Goal: Transaction & Acquisition: Purchase product/service

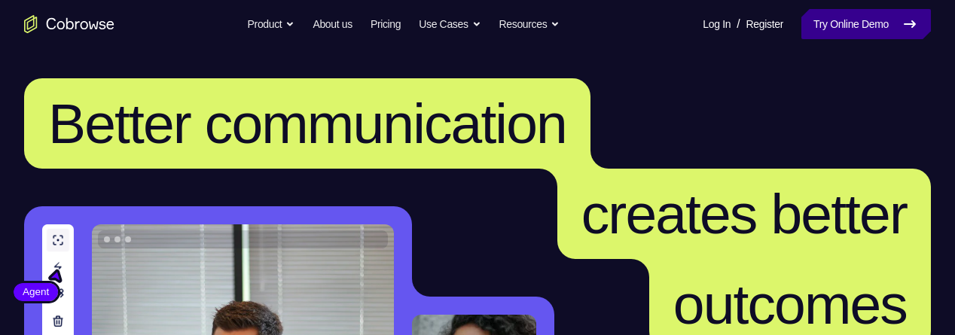
click at [867, 14] on link "Try Online Demo" at bounding box center [865, 24] width 129 height 30
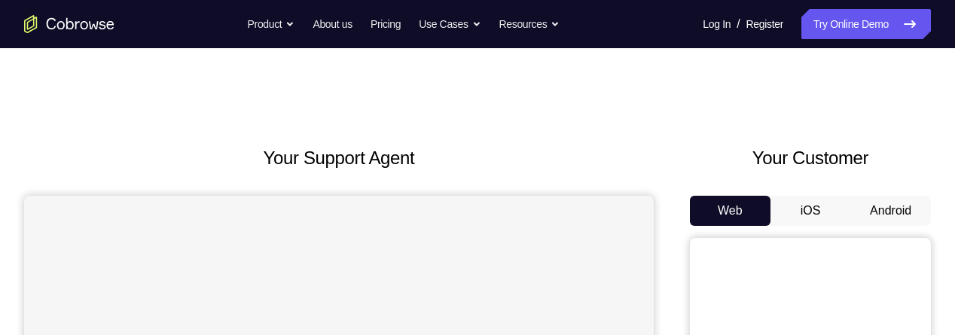
click at [895, 206] on button "Android" at bounding box center [890, 211] width 81 height 30
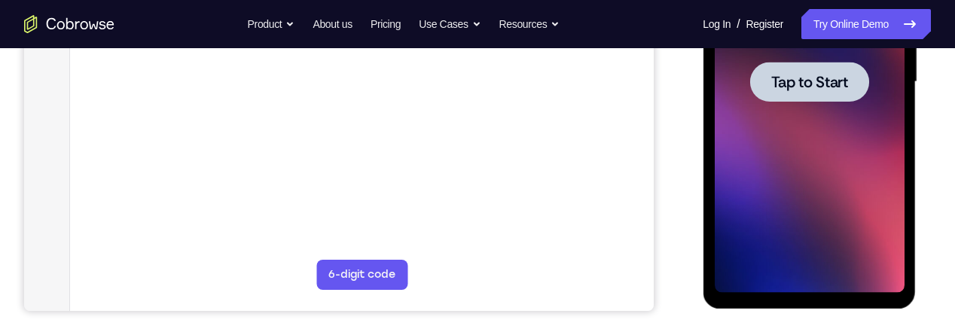
scroll to position [394, 0]
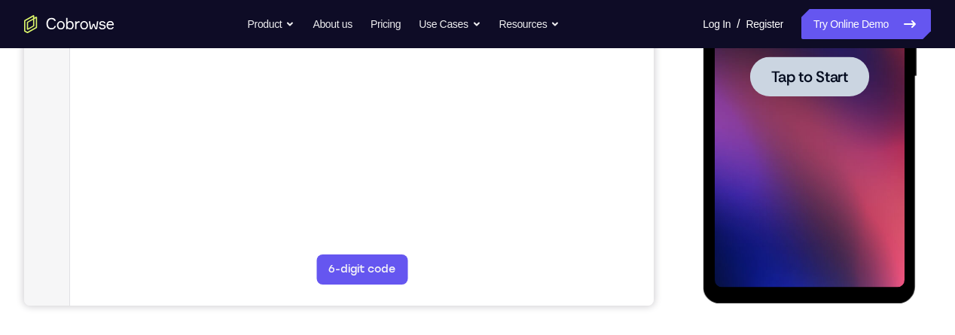
click at [814, 87] on div at bounding box center [808, 76] width 119 height 40
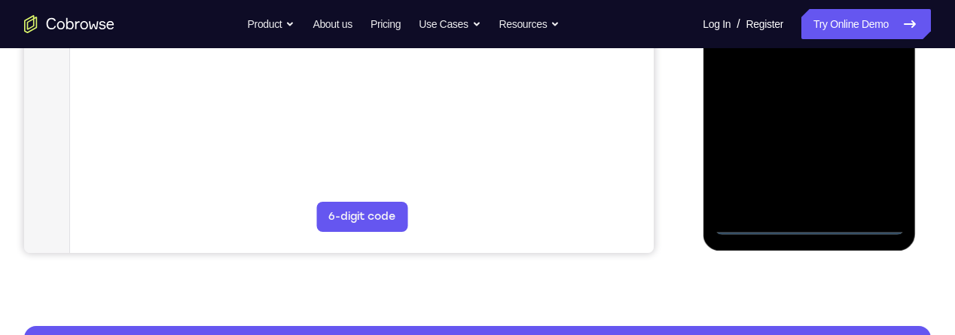
scroll to position [451, 0]
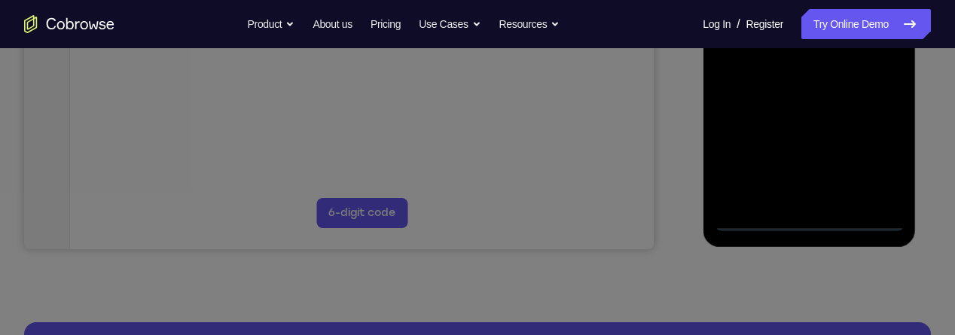
click at [809, 221] on icon at bounding box center [477, 86] width 955 height 497
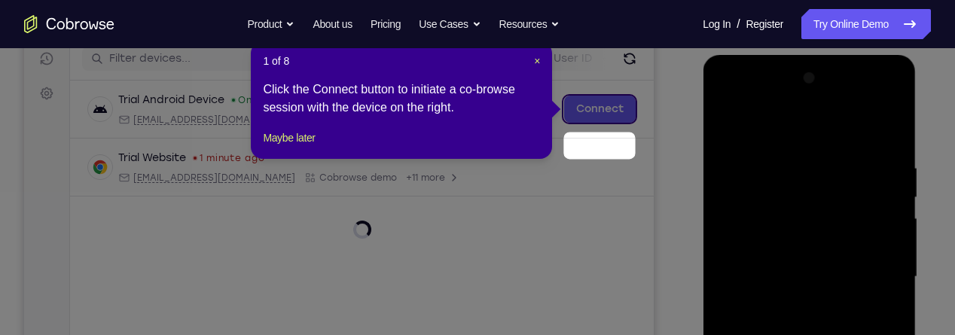
scroll to position [153, 0]
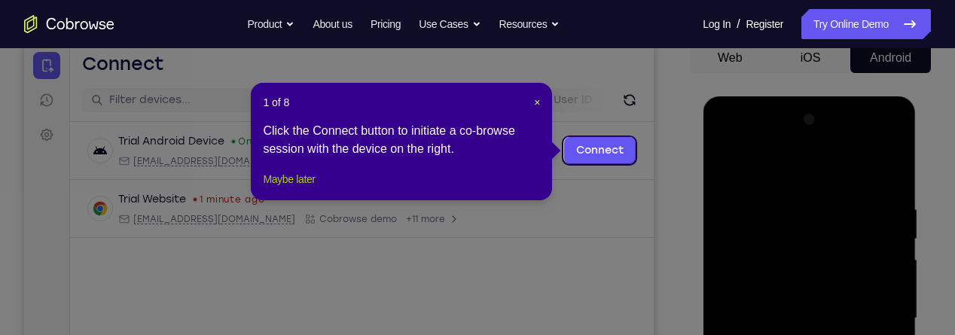
click at [286, 188] on button "Maybe later" at bounding box center [289, 179] width 52 height 18
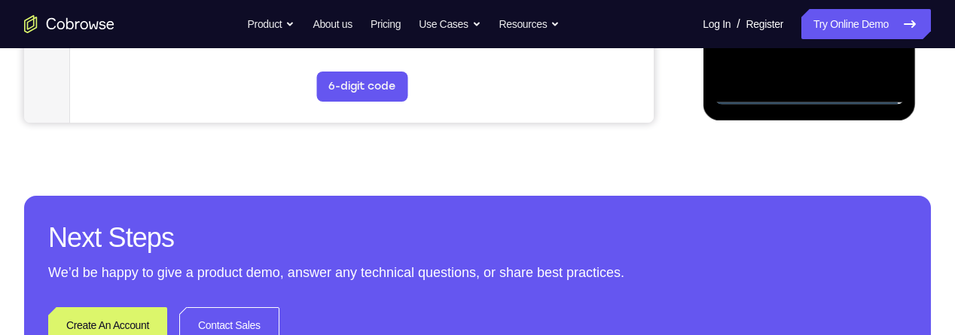
scroll to position [577, 0]
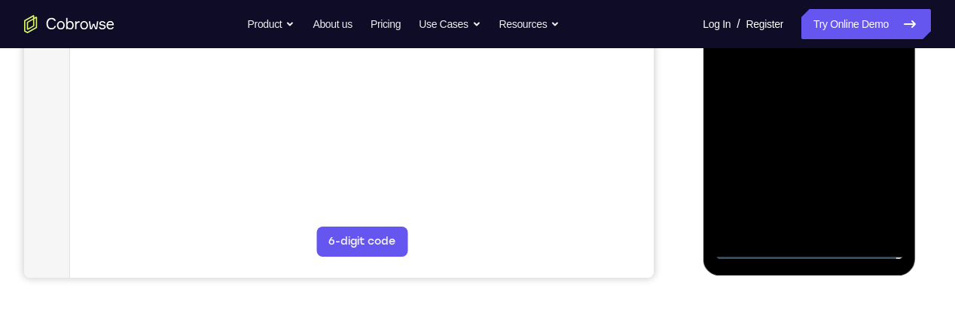
scroll to position [420, 0]
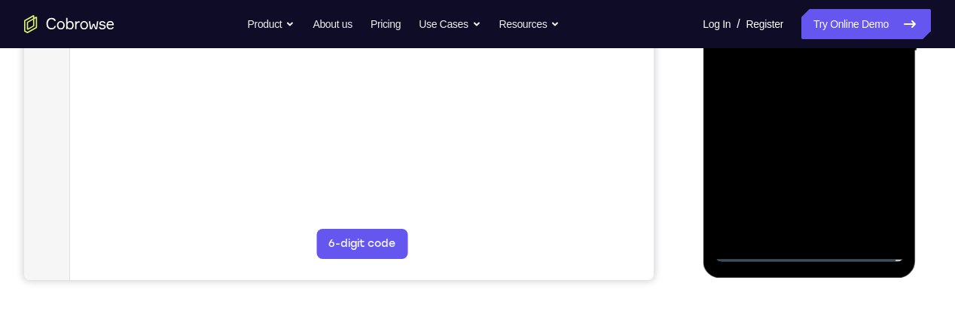
click at [882, 182] on div at bounding box center [809, 51] width 190 height 422
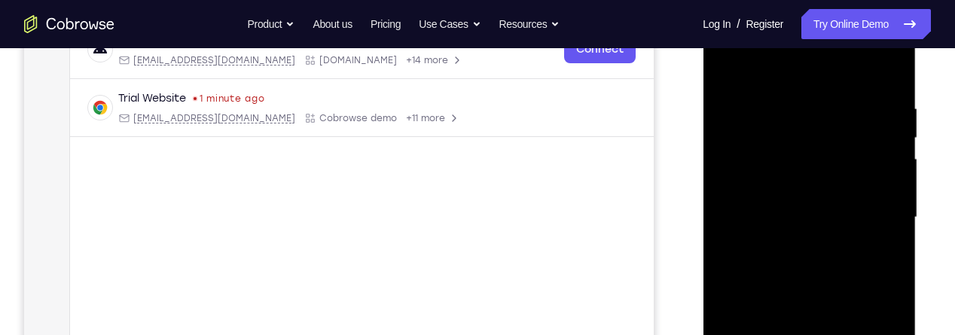
scroll to position [178, 0]
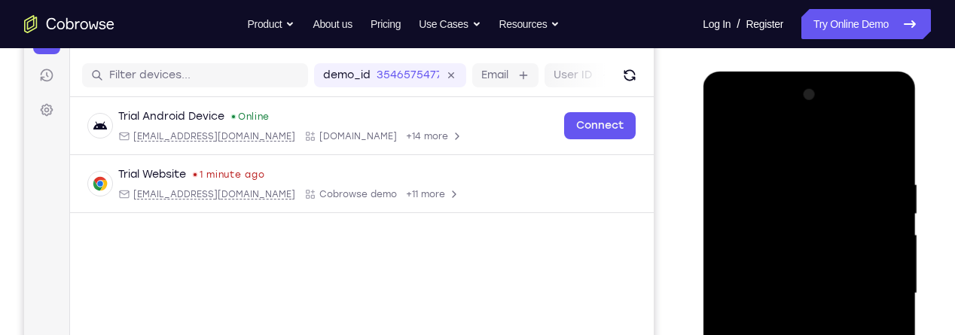
click at [760, 148] on div at bounding box center [809, 294] width 190 height 422
click at [881, 300] on div at bounding box center [809, 294] width 190 height 422
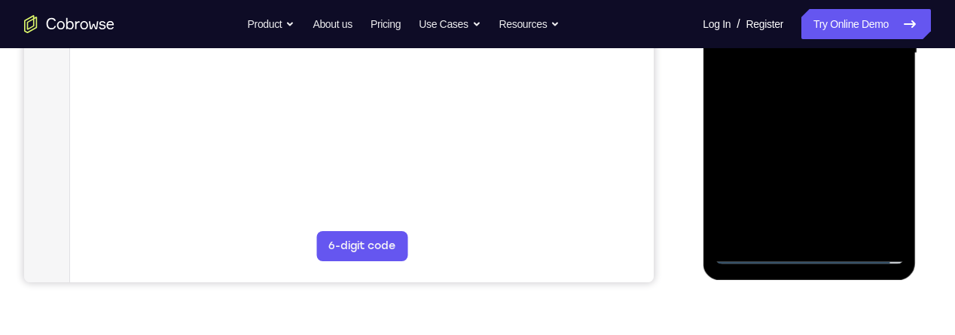
scroll to position [421, 0]
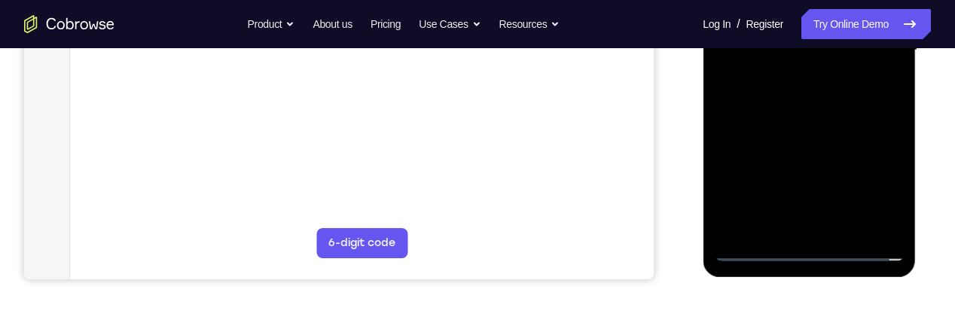
click at [797, 229] on div at bounding box center [809, 51] width 190 height 422
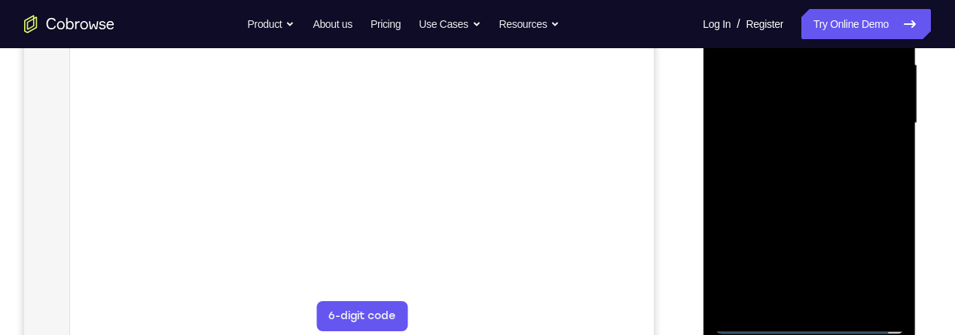
scroll to position [347, 0]
click at [831, 98] on div at bounding box center [809, 124] width 190 height 422
click at [810, 89] on div at bounding box center [809, 124] width 190 height 422
click at [816, 129] on div at bounding box center [809, 124] width 190 height 422
click at [824, 174] on div at bounding box center [809, 124] width 190 height 422
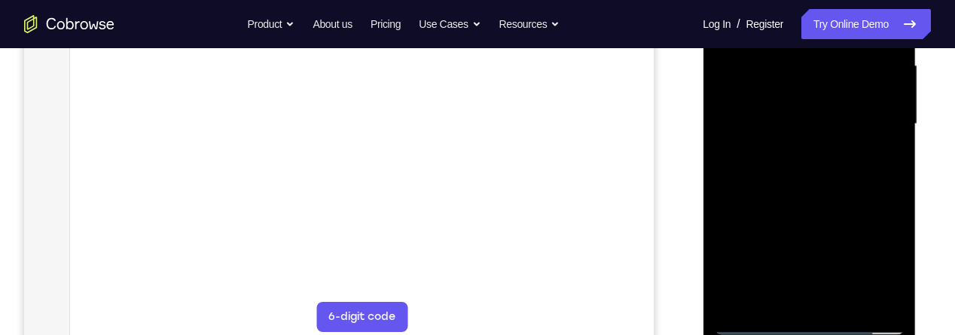
click at [811, 162] on div at bounding box center [809, 124] width 190 height 422
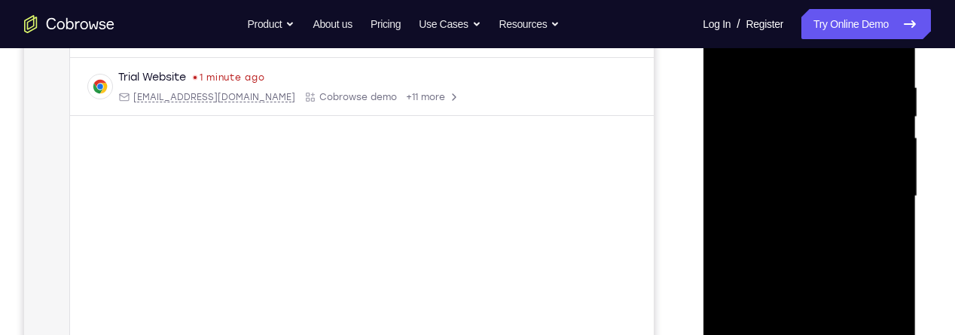
scroll to position [232, 0]
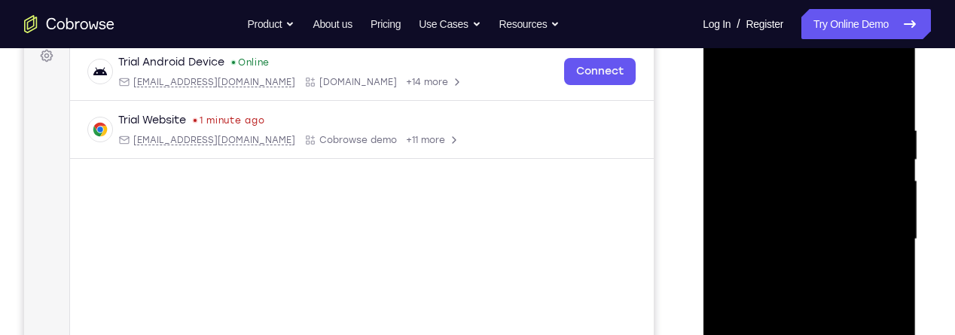
click at [927, 288] on div at bounding box center [810, 237] width 241 height 463
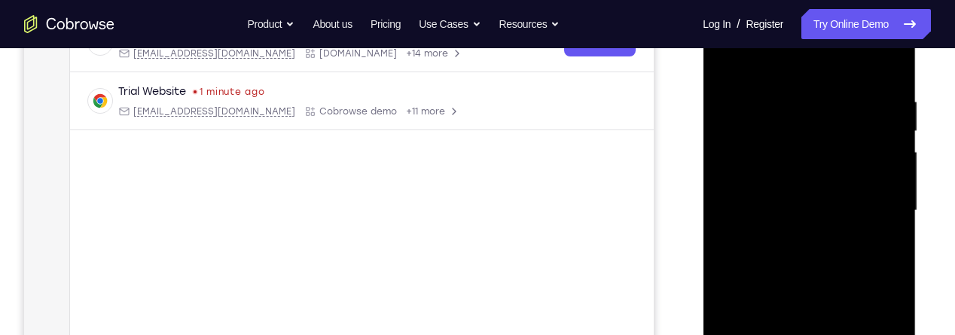
scroll to position [263, 0]
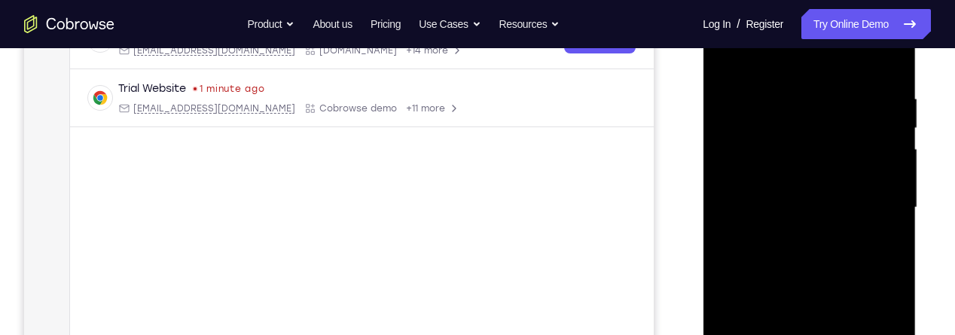
click at [825, 270] on div at bounding box center [809, 208] width 190 height 422
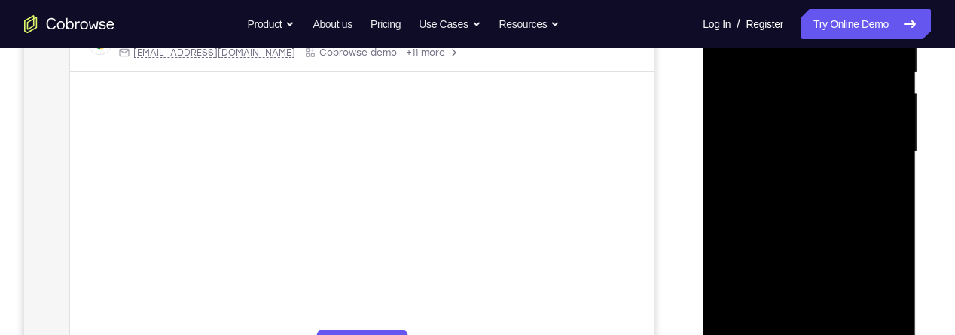
scroll to position [310, 0]
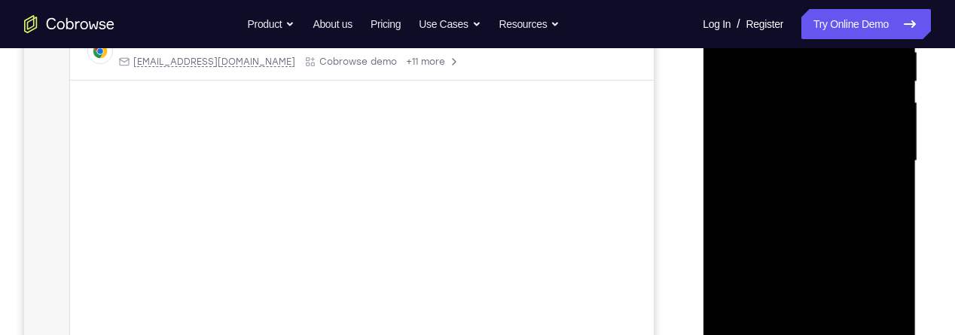
click at [944, 251] on div "Your Support Agent Your Customer Web iOS Android Next Steps We’d be happy to gi…" at bounding box center [477, 234] width 955 height 993
click at [940, 251] on div "Your Support Agent Your Customer Web iOS Android Next Steps We’d be happy to gi…" at bounding box center [477, 234] width 955 height 993
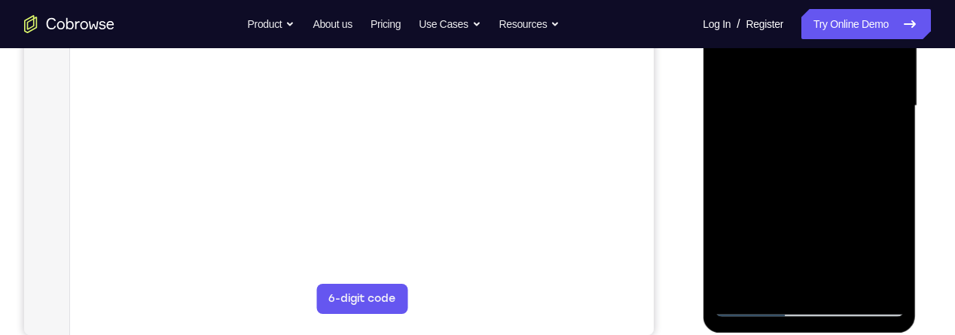
scroll to position [385, 0]
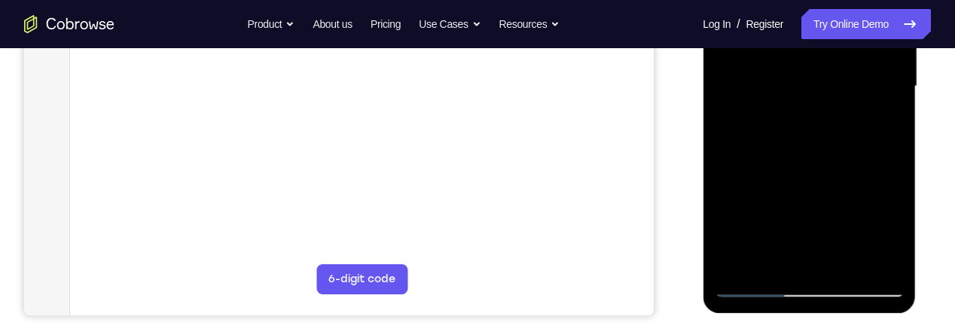
click at [848, 260] on div at bounding box center [809, 87] width 190 height 422
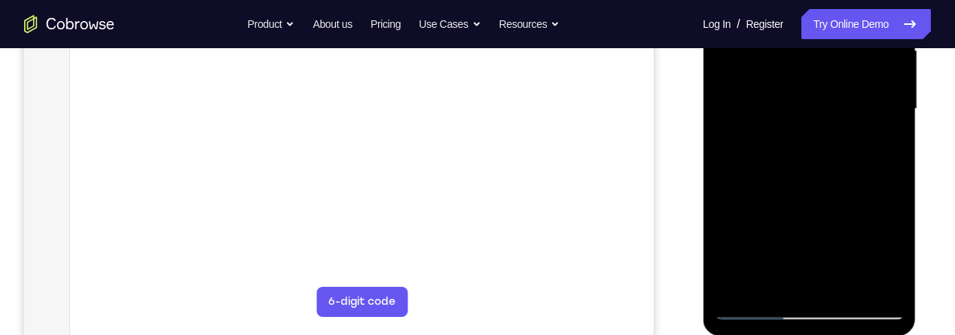
scroll to position [361, 0]
click at [812, 192] on div at bounding box center [809, 111] width 190 height 422
click at [827, 93] on div at bounding box center [809, 111] width 190 height 422
click at [778, 236] on div at bounding box center [809, 111] width 190 height 422
click at [821, 238] on div at bounding box center [809, 111] width 190 height 422
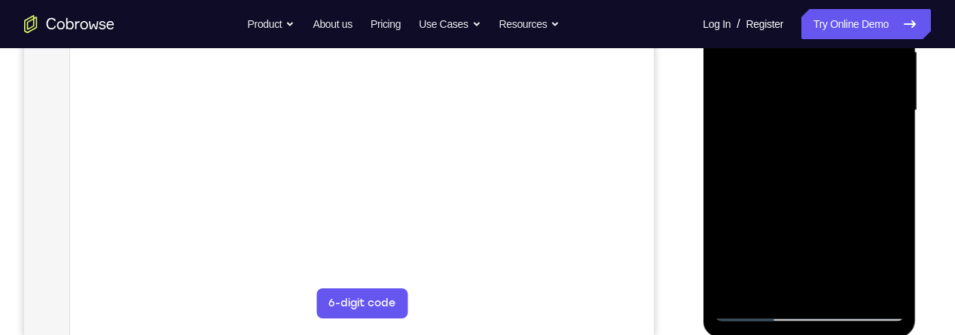
click at [881, 144] on div at bounding box center [809, 111] width 190 height 422
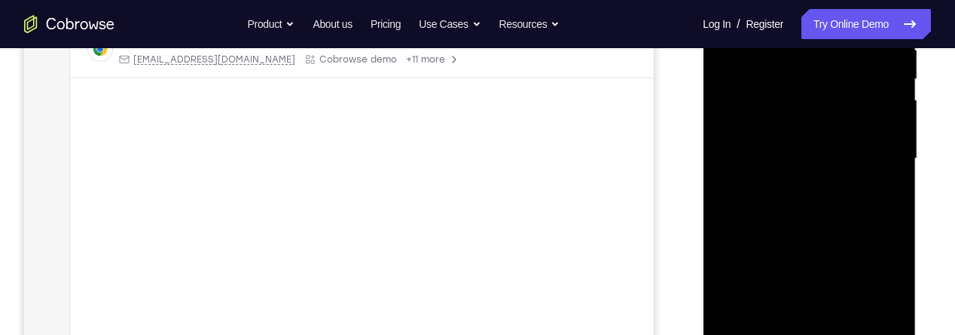
scroll to position [307, 0]
click at [773, 176] on div at bounding box center [809, 164] width 190 height 422
click at [802, 239] on div at bounding box center [809, 164] width 190 height 422
click at [876, 204] on div at bounding box center [809, 164] width 190 height 422
click at [885, 206] on div at bounding box center [809, 164] width 190 height 422
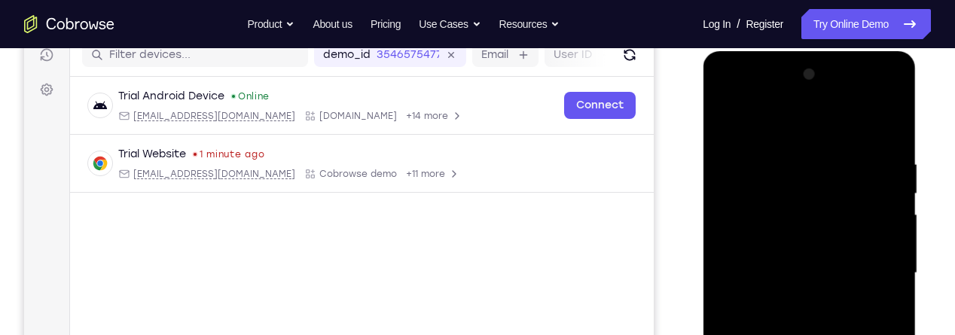
scroll to position [184, 0]
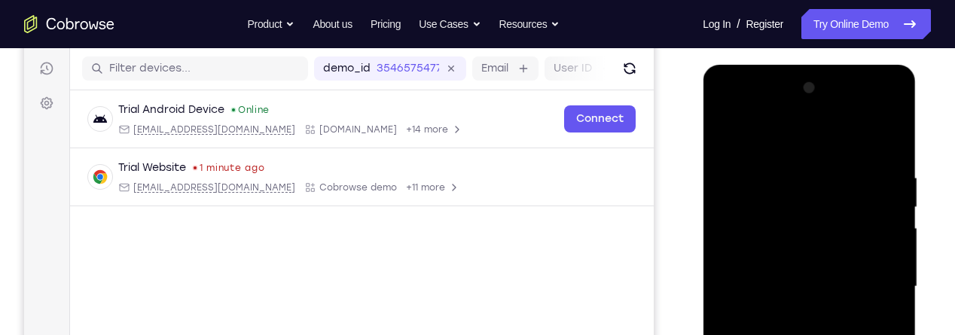
click at [723, 136] on div at bounding box center [809, 287] width 190 height 422
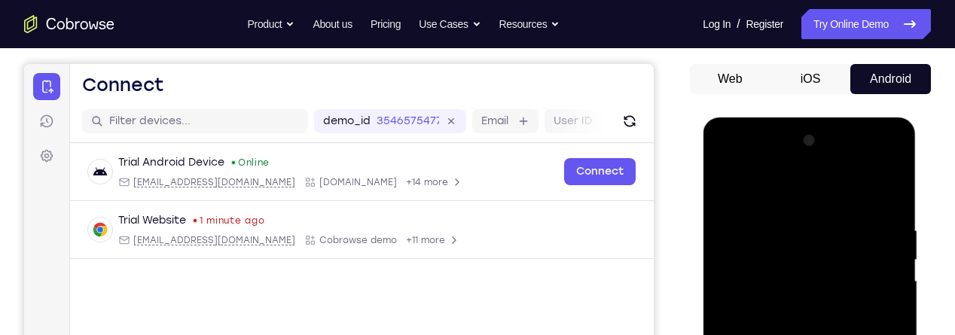
scroll to position [129, 0]
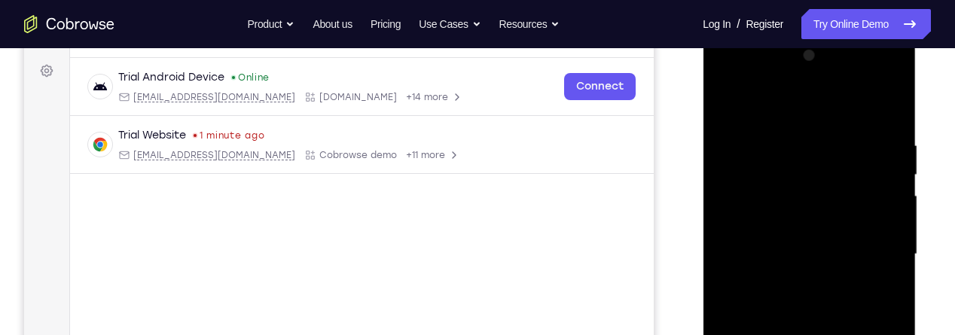
scroll to position [224, 0]
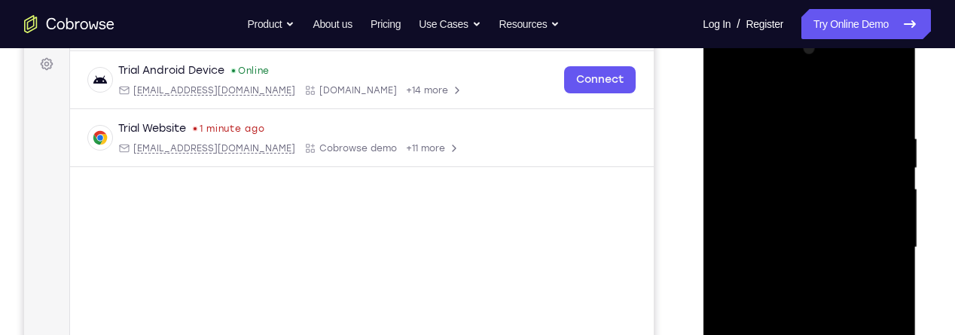
click at [787, 134] on div at bounding box center [809, 248] width 190 height 422
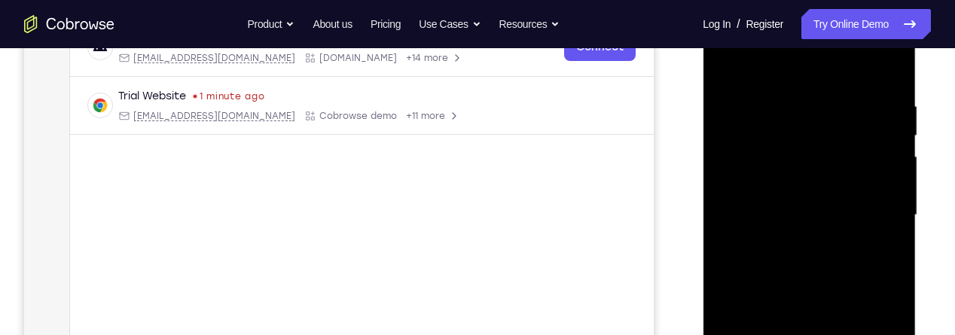
scroll to position [237, 0]
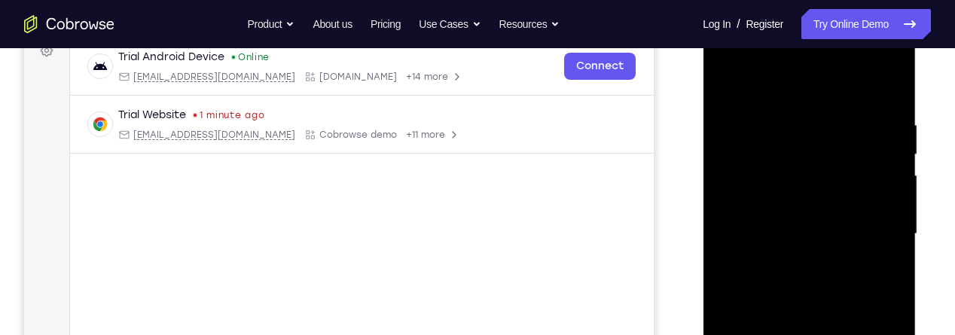
click at [879, 86] on div at bounding box center [809, 234] width 190 height 422
click at [829, 117] on div at bounding box center [809, 234] width 190 height 422
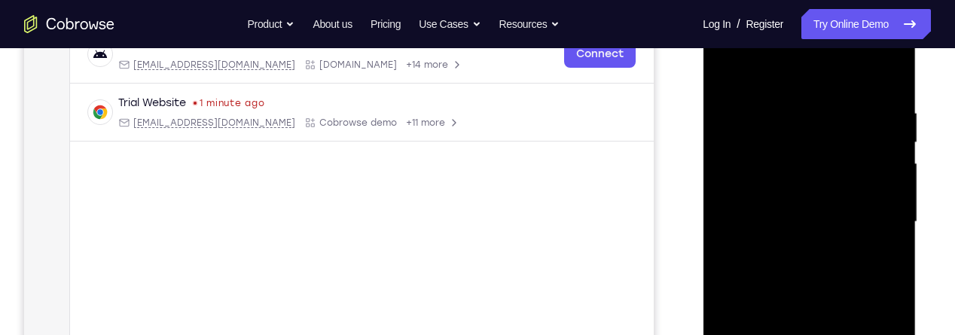
scroll to position [247, 0]
click at [874, 215] on div at bounding box center [809, 225] width 190 height 422
click at [935, 233] on div "Your Support Agent Your Customer Web iOS Android Next Steps We’d be happy to gi…" at bounding box center [477, 297] width 955 height 993
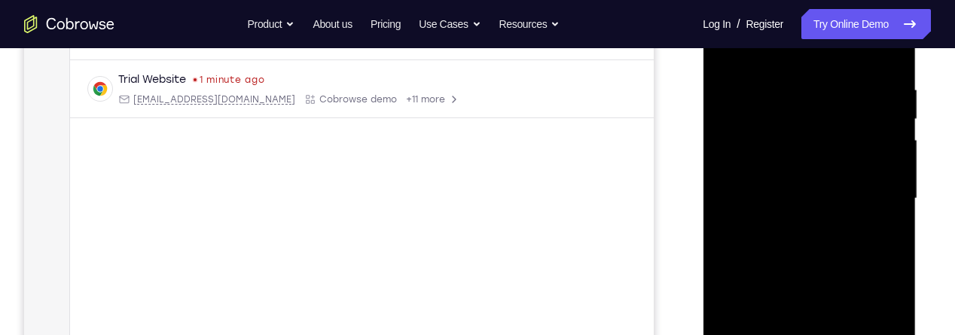
scroll to position [275, 0]
click at [879, 221] on div at bounding box center [809, 197] width 190 height 422
click at [863, 233] on div at bounding box center [809, 197] width 190 height 422
click at [892, 230] on div at bounding box center [809, 197] width 190 height 422
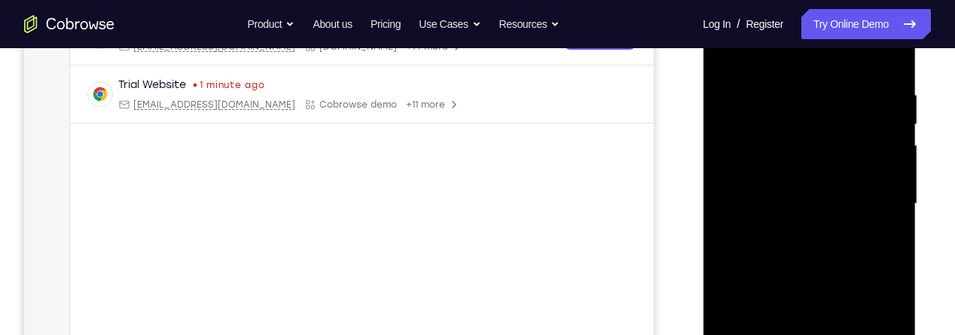
click at [896, 234] on div at bounding box center [809, 204] width 190 height 422
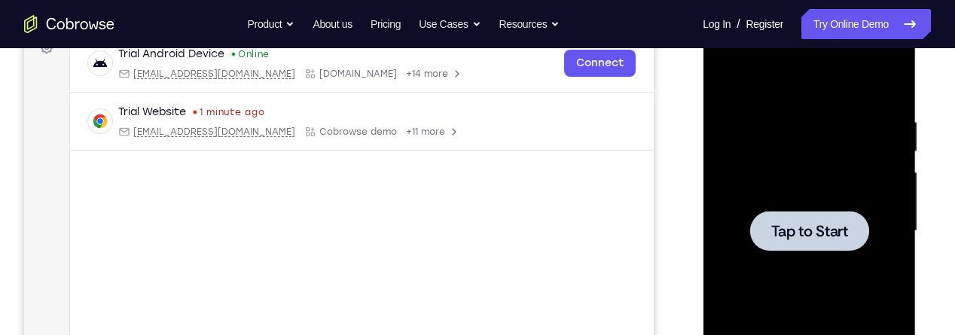
scroll to position [212, 0]
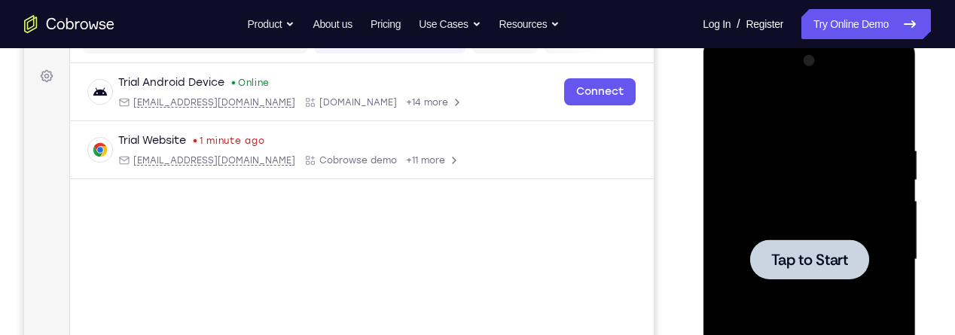
click at [821, 245] on div at bounding box center [808, 259] width 119 height 40
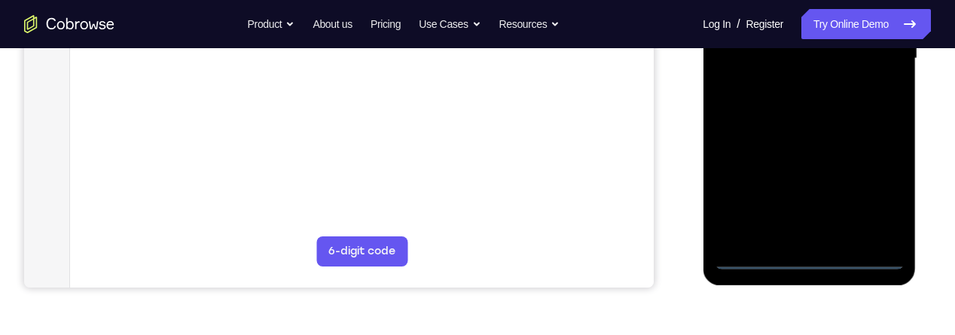
scroll to position [434, 0]
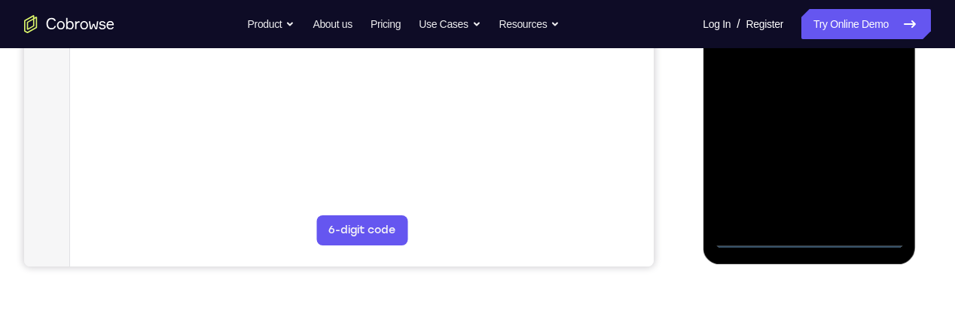
click at [813, 241] on div at bounding box center [809, 38] width 190 height 422
click at [878, 176] on div at bounding box center [809, 38] width 190 height 422
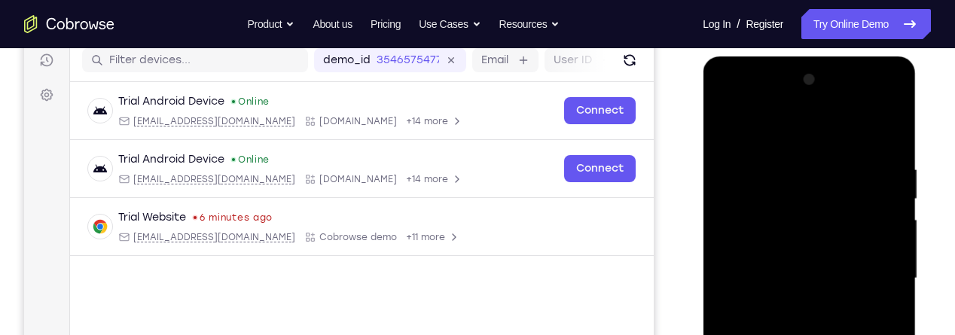
scroll to position [179, 0]
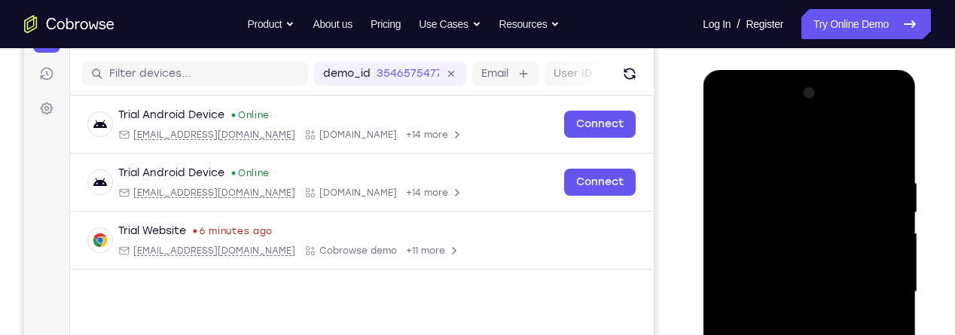
click at [779, 139] on div at bounding box center [809, 292] width 190 height 422
click at [872, 285] on div at bounding box center [809, 292] width 190 height 422
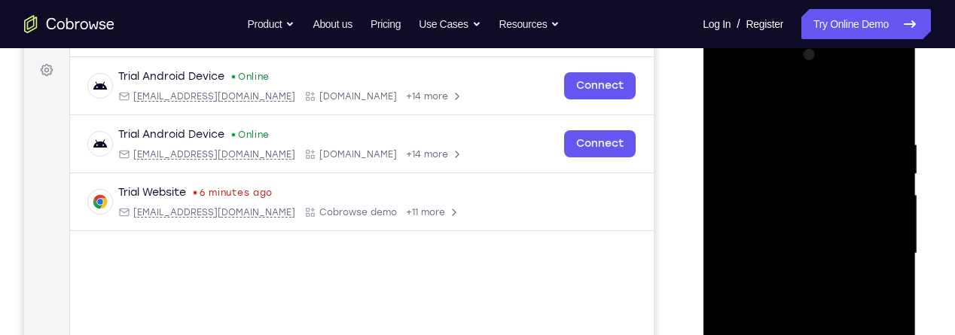
scroll to position [225, 0]
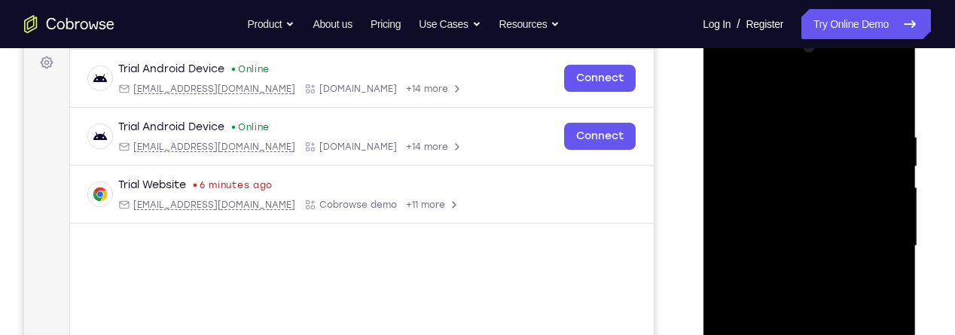
click at [790, 279] on div at bounding box center [809, 246] width 190 height 422
click at [799, 237] on div at bounding box center [809, 246] width 190 height 422
click at [786, 213] on div at bounding box center [809, 246] width 190 height 422
click at [835, 248] on div at bounding box center [809, 246] width 190 height 422
click at [823, 310] on div at bounding box center [809, 246] width 190 height 422
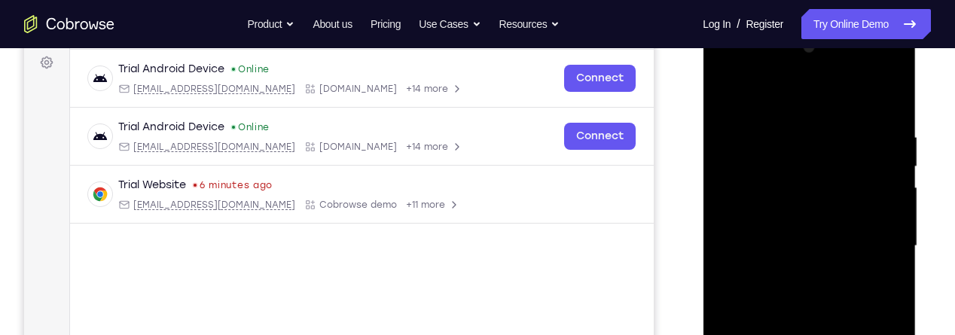
click at [784, 236] on div at bounding box center [809, 246] width 190 height 422
click at [816, 251] on div at bounding box center [809, 246] width 190 height 422
click at [851, 254] on div at bounding box center [809, 246] width 190 height 422
click at [861, 246] on div at bounding box center [809, 246] width 190 height 422
click at [808, 244] on div at bounding box center [809, 246] width 190 height 422
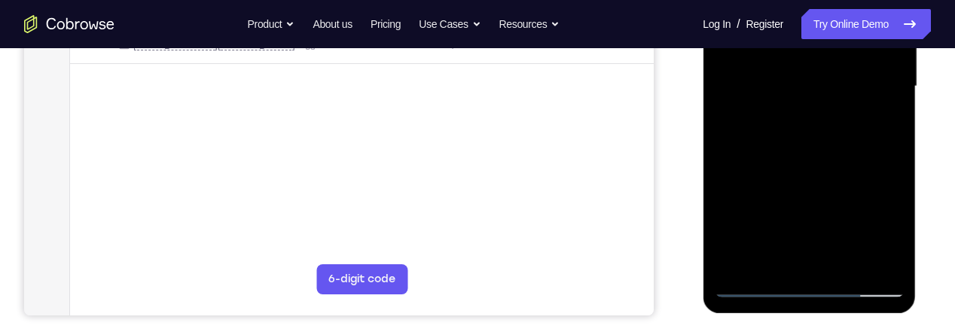
scroll to position [385, 0]
click at [816, 121] on div at bounding box center [809, 86] width 190 height 422
click at [820, 132] on div at bounding box center [809, 86] width 190 height 422
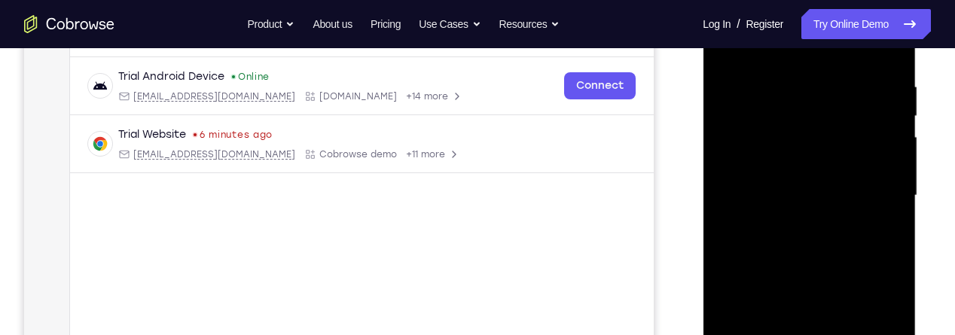
scroll to position [279, 0]
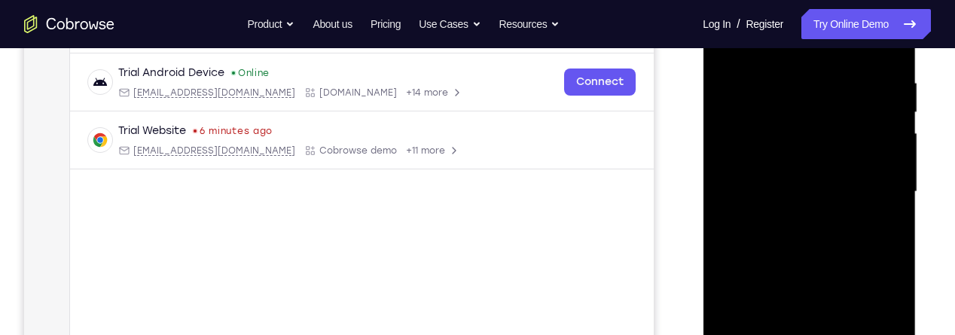
click at [815, 257] on div at bounding box center [809, 192] width 190 height 422
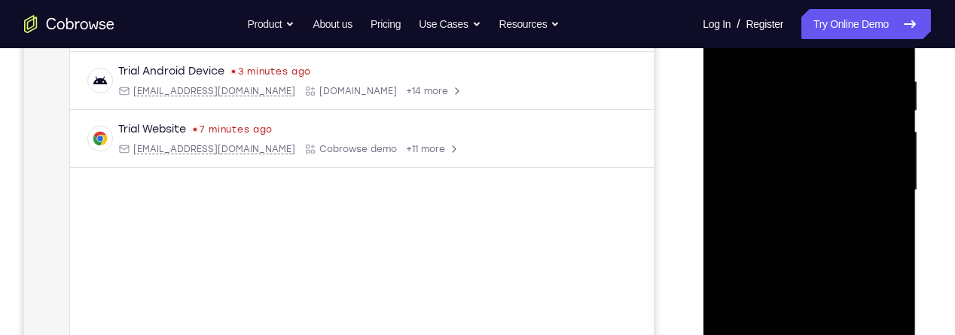
click at [782, 277] on div at bounding box center [809, 191] width 190 height 422
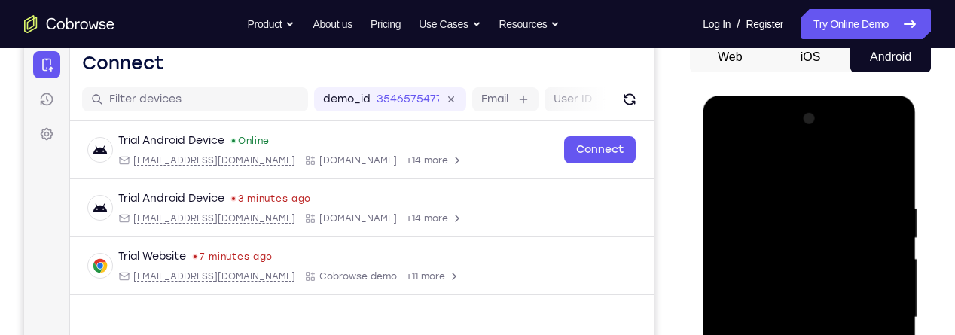
scroll to position [148, 0]
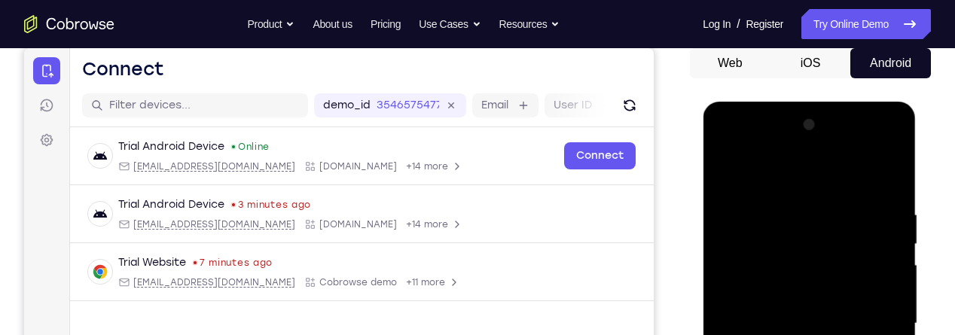
click at [734, 179] on div at bounding box center [809, 324] width 190 height 422
click at [730, 169] on div at bounding box center [809, 324] width 190 height 422
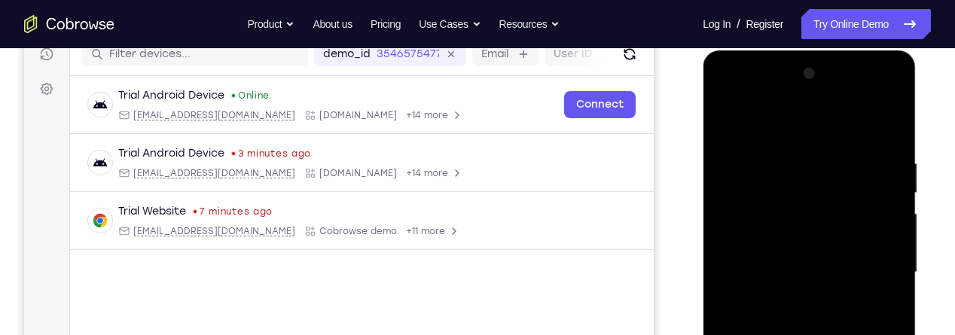
scroll to position [200, 0]
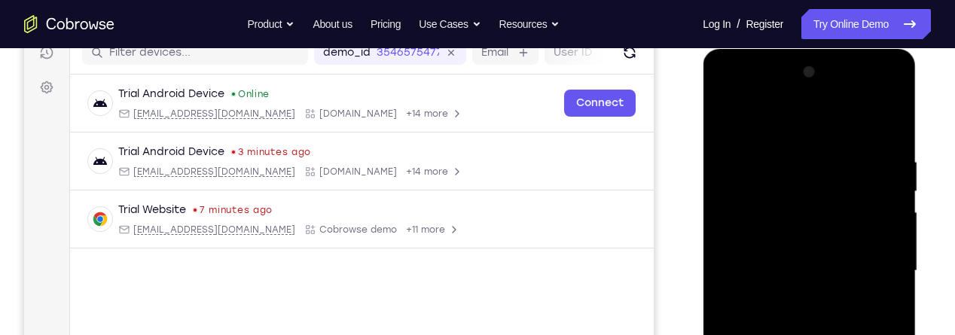
click at [790, 156] on div at bounding box center [809, 271] width 190 height 422
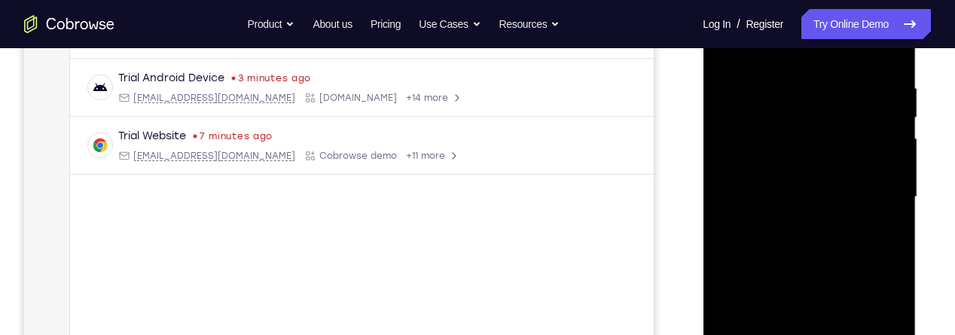
scroll to position [276, 0]
click at [876, 233] on div at bounding box center [809, 195] width 190 height 422
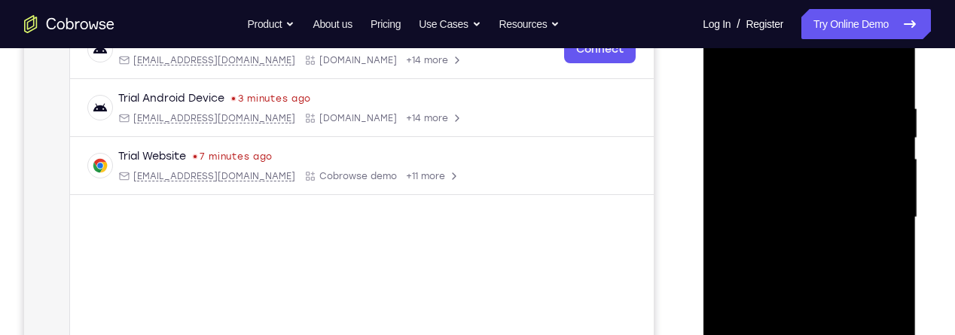
scroll to position [254, 0]
click at [879, 240] on div at bounding box center [809, 217] width 190 height 422
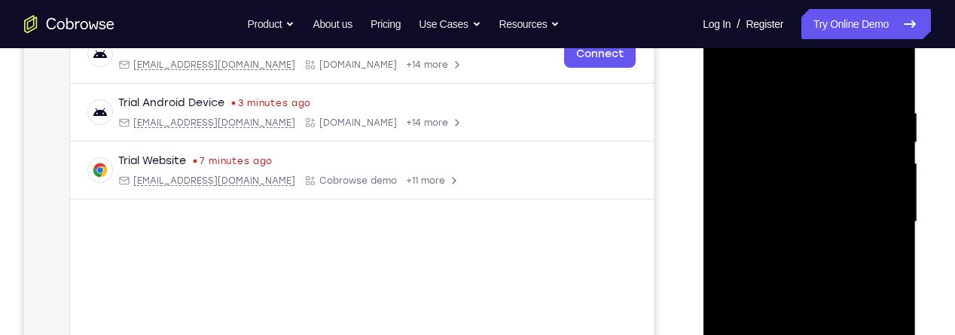
scroll to position [244, 0]
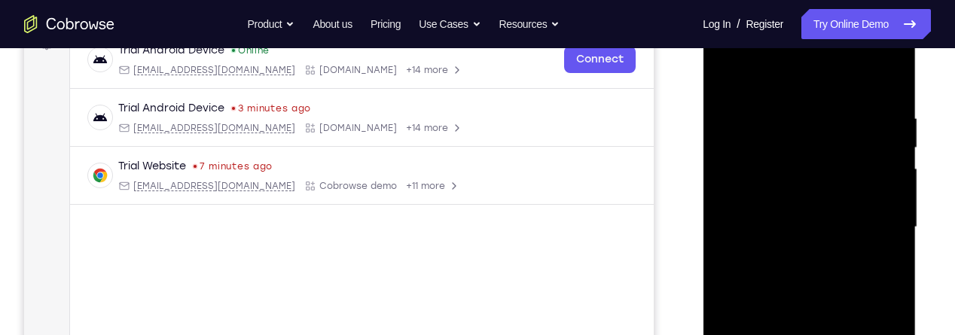
click at [869, 217] on div at bounding box center [809, 228] width 190 height 422
click at [869, 211] on div at bounding box center [809, 228] width 190 height 422
click at [866, 212] on div at bounding box center [809, 228] width 190 height 422
click at [736, 236] on div at bounding box center [809, 228] width 190 height 422
click at [867, 241] on div at bounding box center [809, 228] width 190 height 422
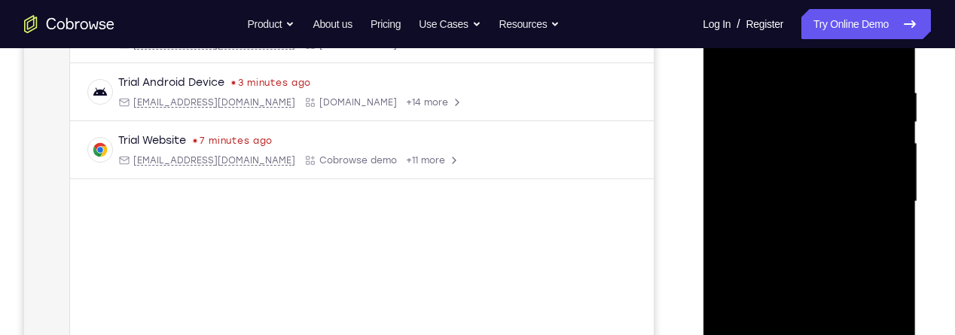
scroll to position [266, 0]
click at [869, 263] on div at bounding box center [809, 205] width 190 height 422
click at [888, 254] on div at bounding box center [809, 205] width 190 height 422
click at [879, 260] on div at bounding box center [809, 205] width 190 height 422
click at [880, 263] on div at bounding box center [809, 205] width 190 height 422
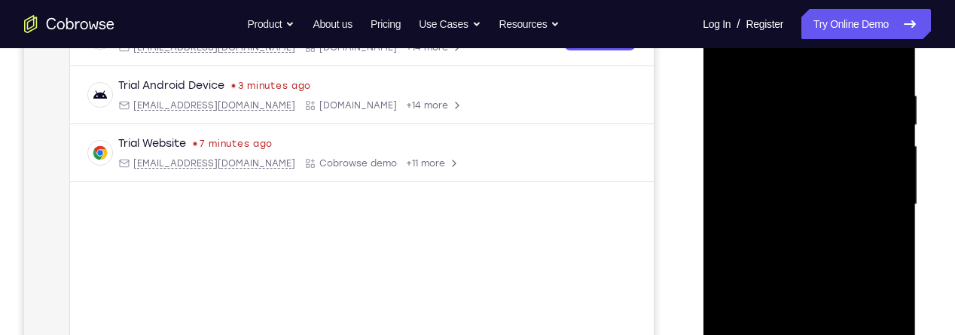
click at [878, 209] on div at bounding box center [809, 205] width 190 height 422
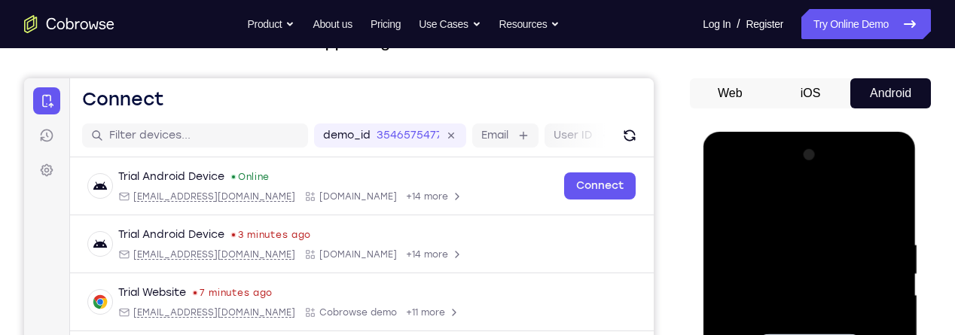
scroll to position [119, 0]
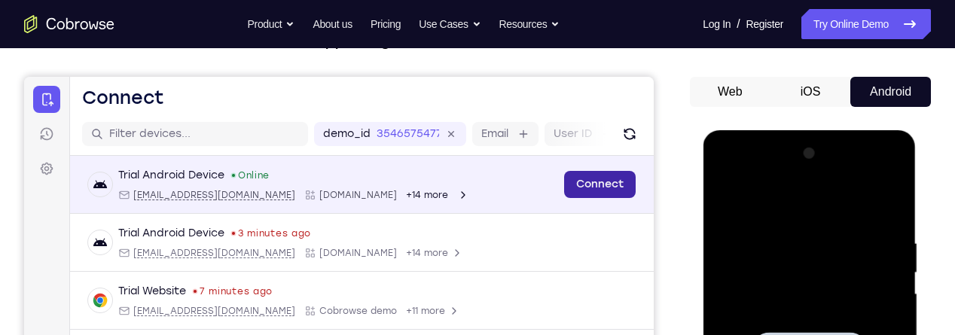
click at [579, 186] on link "Connect" at bounding box center [600, 184] width 72 height 27
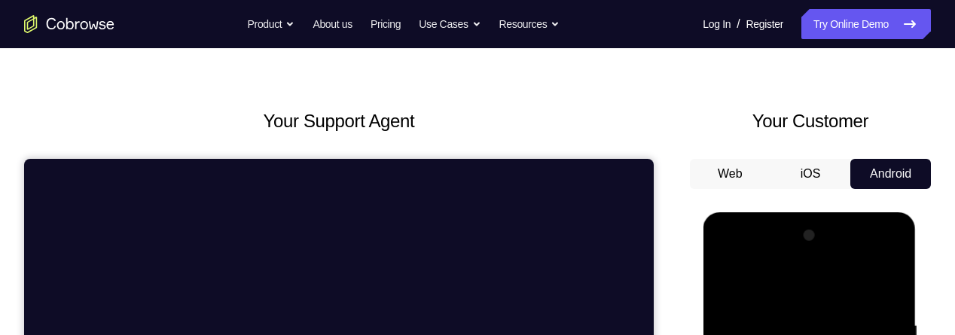
scroll to position [0, 0]
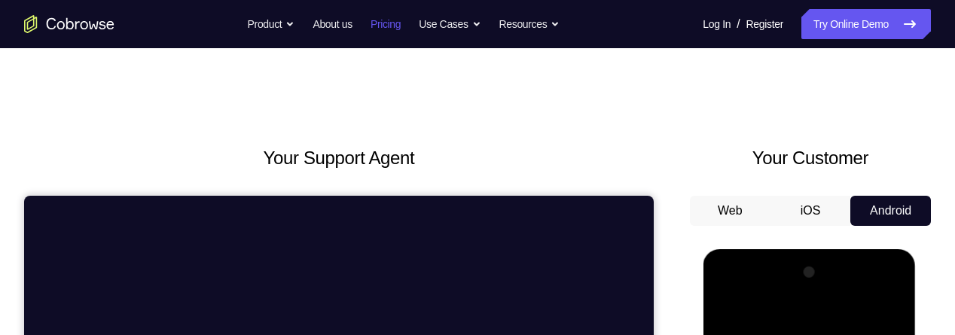
click at [381, 34] on link "Pricing" at bounding box center [385, 24] width 30 height 30
